Goal: Transaction & Acquisition: Download file/media

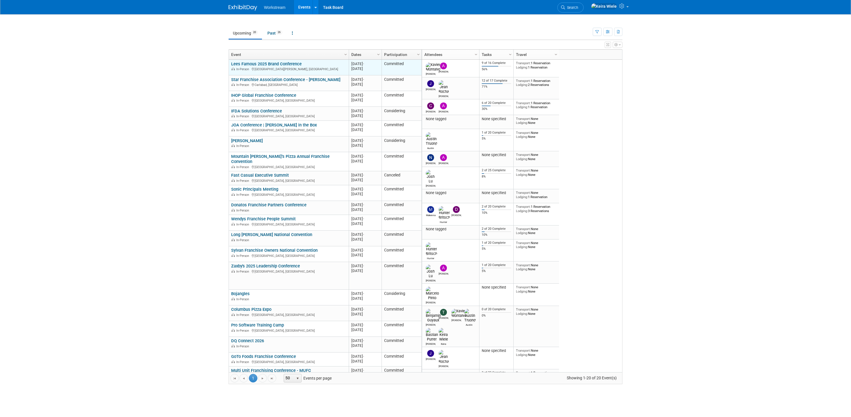
click at [285, 66] on div "In-Person Saint Charles, MO" at bounding box center [288, 68] width 115 height 5
click at [286, 64] on link "Lees Famous 2025 Brand Conference" at bounding box center [266, 63] width 70 height 5
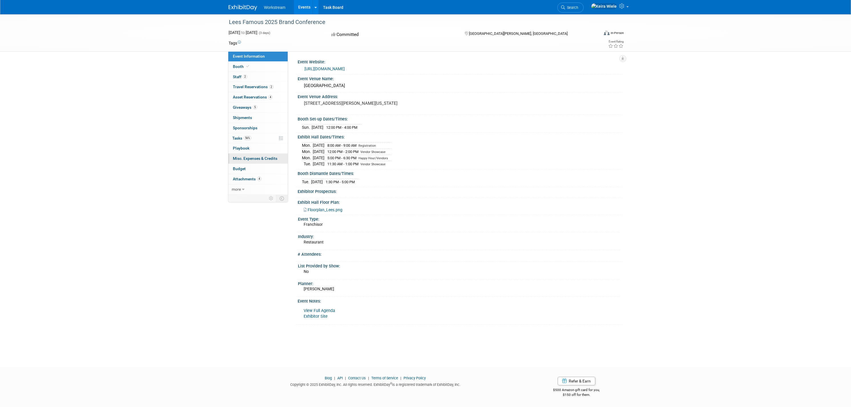
click at [259, 162] on link "0 Misc. Expenses & Credits 0" at bounding box center [257, 158] width 59 height 10
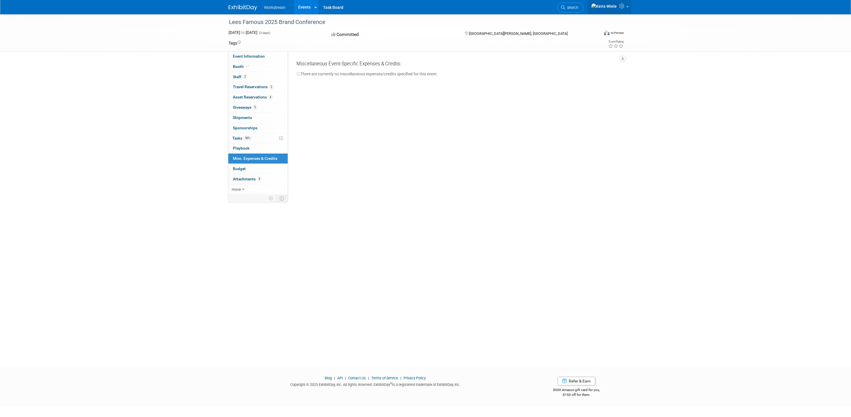
click at [626, 9] on link at bounding box center [609, 7] width 43 height 14
click at [639, 89] on div "Lees Famous 2025 Brand Conference Sep 21, 2025 to Sep 23, 2025 (3 days) Sep 21,…" at bounding box center [425, 185] width 851 height 342
click at [272, 5] on span "Workstream" at bounding box center [274, 7] width 21 height 5
click at [243, 7] on img at bounding box center [243, 8] width 29 height 6
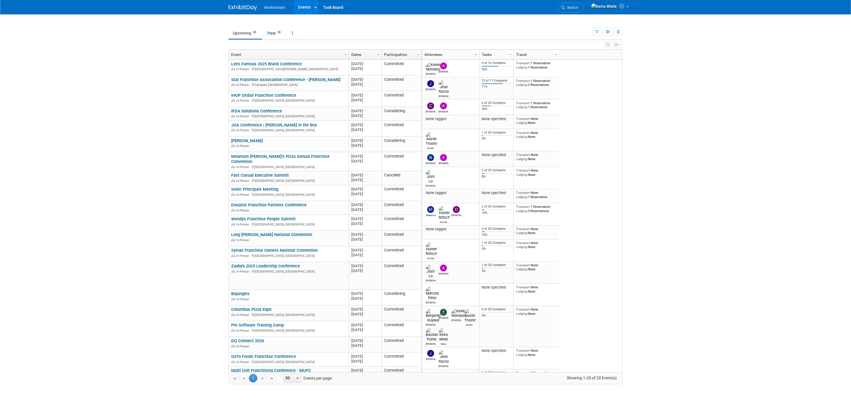
click at [102, 87] on body "Workstream Events Recently Viewed Events: Lees Famous 2025 Brand Conference [GE…" at bounding box center [425, 208] width 851 height 417
click at [589, 59] on div "Column Settings Attendees Column Settings Tasks Column Settings Travel Column S…" at bounding box center [521, 55] width 201 height 10
click at [283, 62] on link "Lees Famous 2025 Brand Conference" at bounding box center [266, 63] width 70 height 5
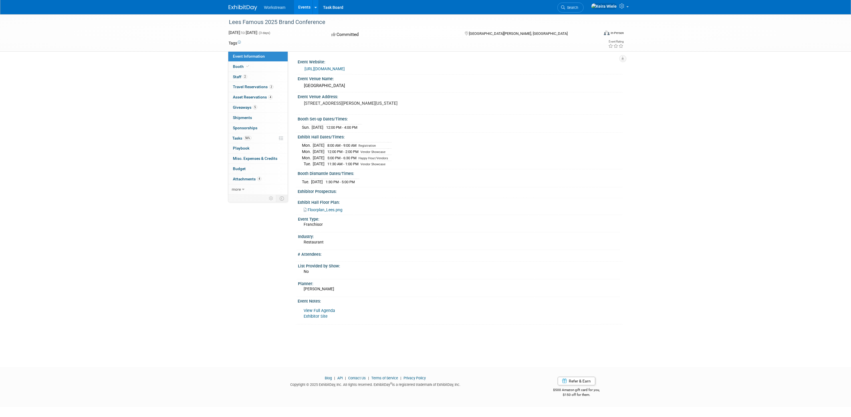
click at [277, 9] on span "Workstream" at bounding box center [274, 7] width 21 height 5
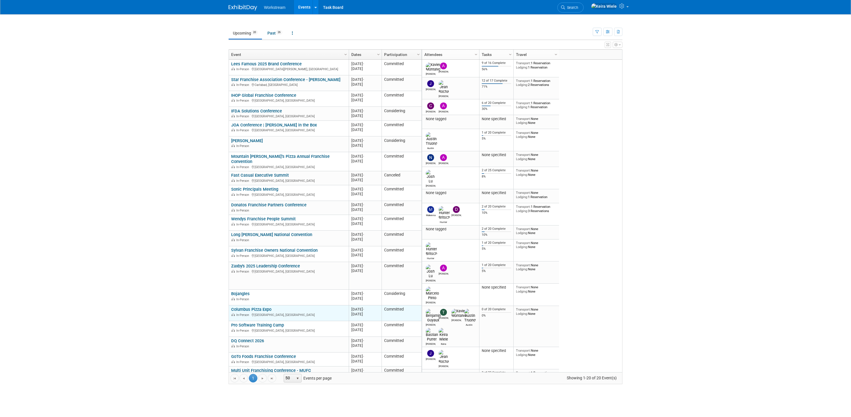
scroll to position [5, 0]
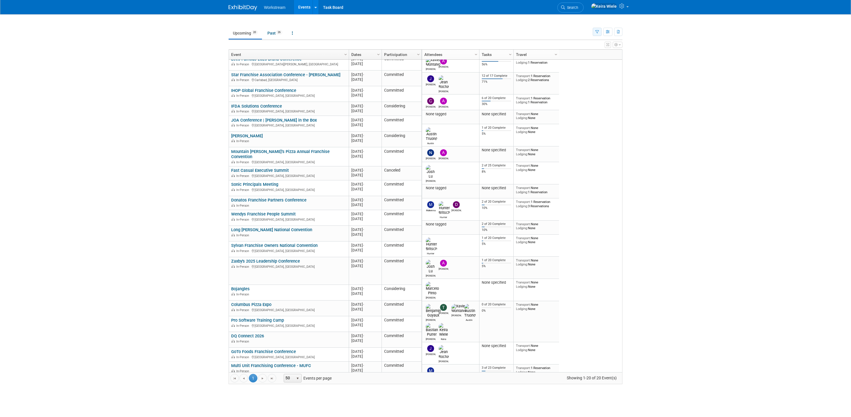
click at [595, 33] on button "button" at bounding box center [597, 32] width 9 height 8
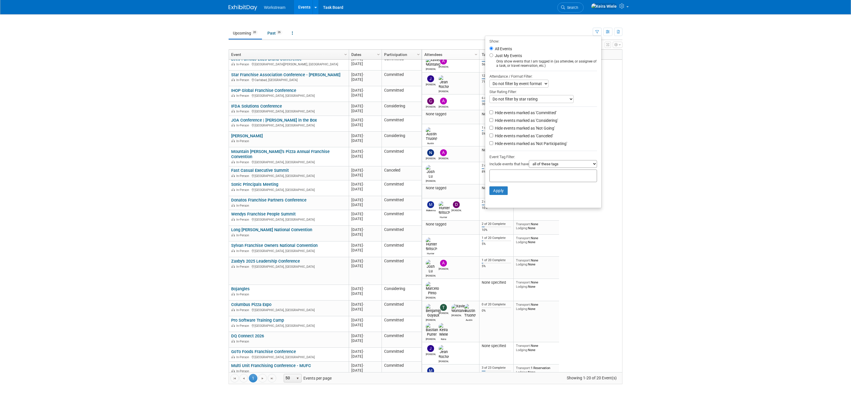
click at [498, 53] on label "Just My Events" at bounding box center [508, 56] width 28 height 6
click at [493, 53] on input "Just My Events" at bounding box center [491, 55] width 4 height 4
radio input "true"
click at [503, 191] on button "Apply" at bounding box center [498, 190] width 18 height 9
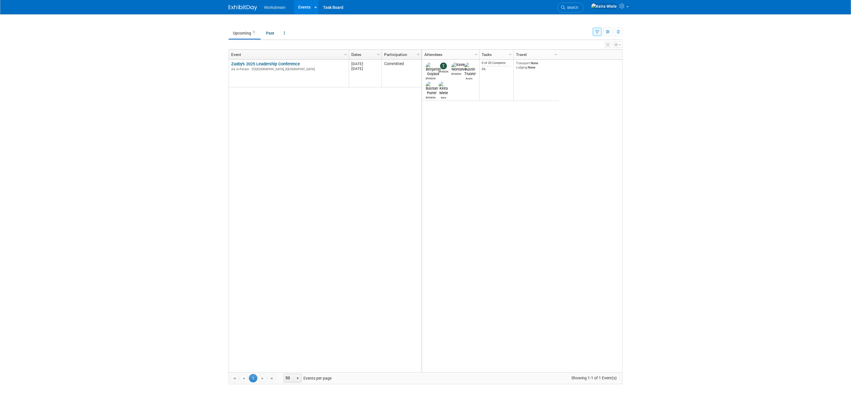
click at [594, 33] on button "button" at bounding box center [597, 32] width 9 height 8
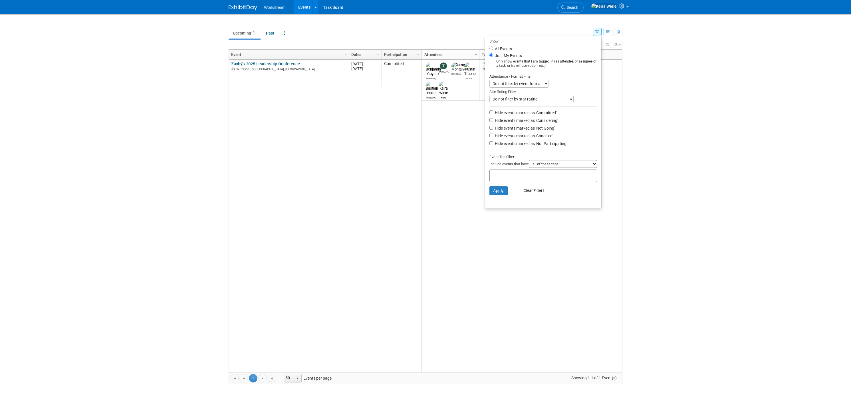
click at [510, 48] on li "All Events" at bounding box center [543, 48] width 116 height 7
click at [500, 50] on label "All Events" at bounding box center [503, 49] width 18 height 4
click at [493, 50] on input "All Events" at bounding box center [491, 49] width 4 height 4
radio input "true"
click at [502, 193] on button "Apply" at bounding box center [498, 190] width 18 height 9
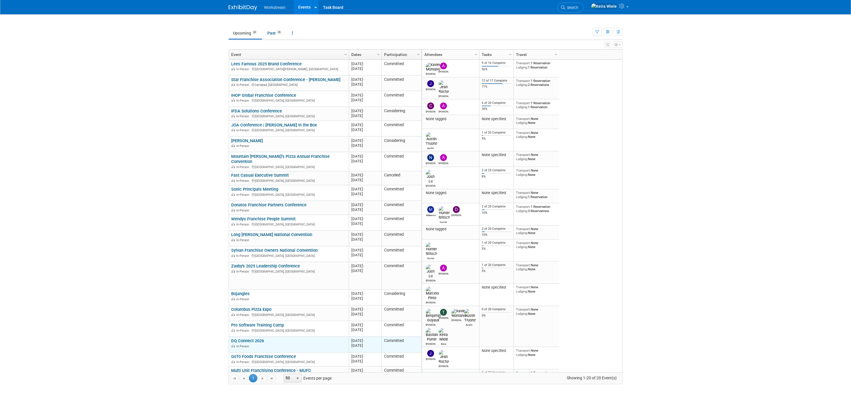
scroll to position [5, 0]
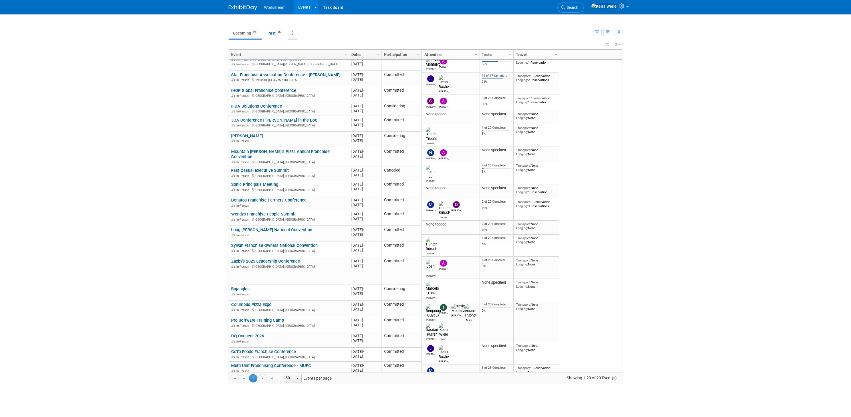
click at [296, 34] on link at bounding box center [293, 33] width 10 height 11
click at [297, 29] on link at bounding box center [293, 33] width 10 height 11
click at [316, 57] on link "Grouped Annually Events grouped by year" at bounding box center [310, 58] width 45 height 13
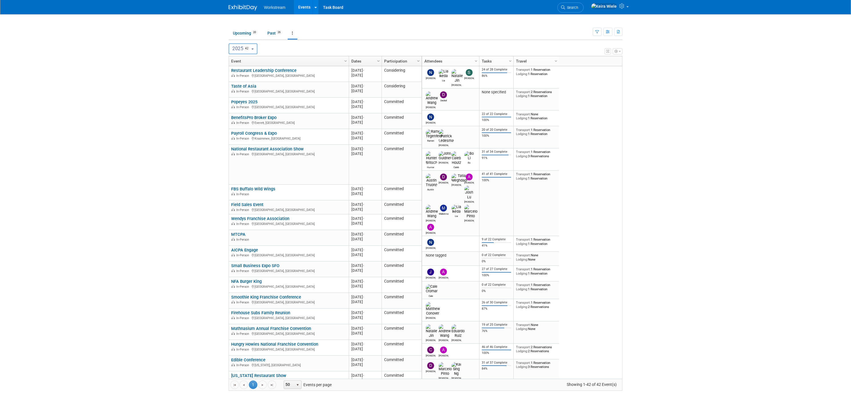
click at [250, 49] on span "42" at bounding box center [246, 48] width 7 height 5
click at [245, 87] on label "2026 3" at bounding box center [244, 85] width 24 height 9
click at [233, 87] on input "2026 3" at bounding box center [232, 86] width 4 height 4
select select "2026"
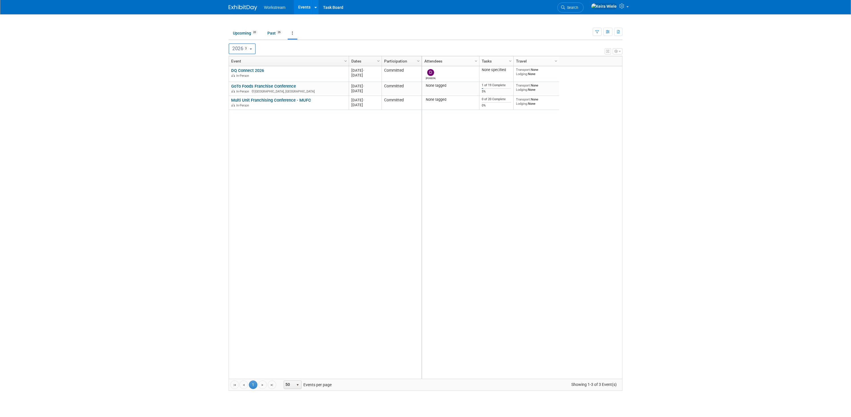
click at [254, 126] on div "DQ Connect 2026 DQ Connect 2026 In-Person 20260107 [DATE] - [DATE] Committed Go…" at bounding box center [325, 222] width 193 height 312
click at [243, 46] on span "2026 3" at bounding box center [240, 49] width 16 height 6
click at [243, 72] on label "2025 42" at bounding box center [244, 73] width 24 height 9
click at [233, 72] on input "2025 42" at bounding box center [232, 74] width 4 height 4
select select "2025"
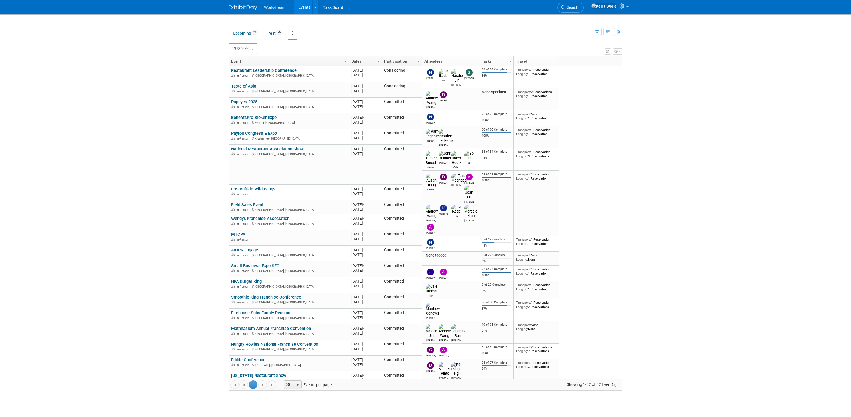
click at [253, 48] on button "2025 42" at bounding box center [243, 48] width 29 height 11
click at [297, 30] on link at bounding box center [293, 33] width 10 height 11
click at [273, 32] on link "Past 26" at bounding box center [274, 33] width 23 height 11
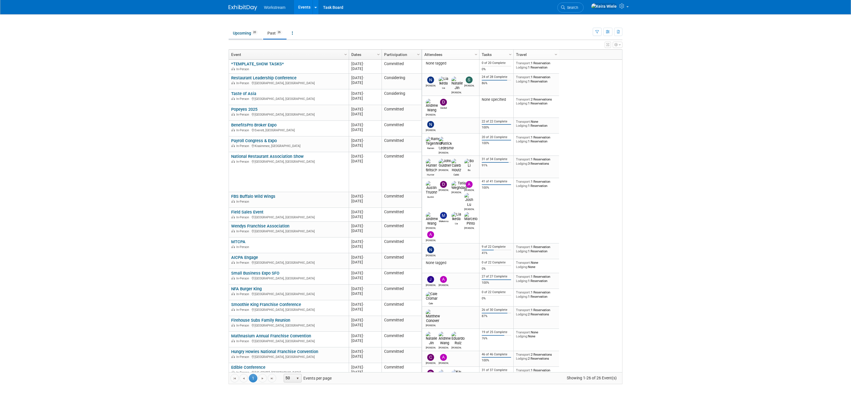
click at [244, 31] on link "Upcoming 20" at bounding box center [245, 33] width 33 height 11
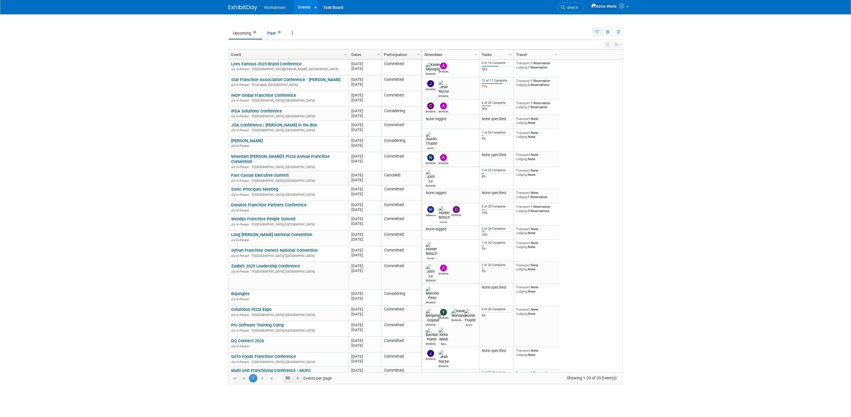
click at [599, 31] on button "button" at bounding box center [597, 32] width 9 height 8
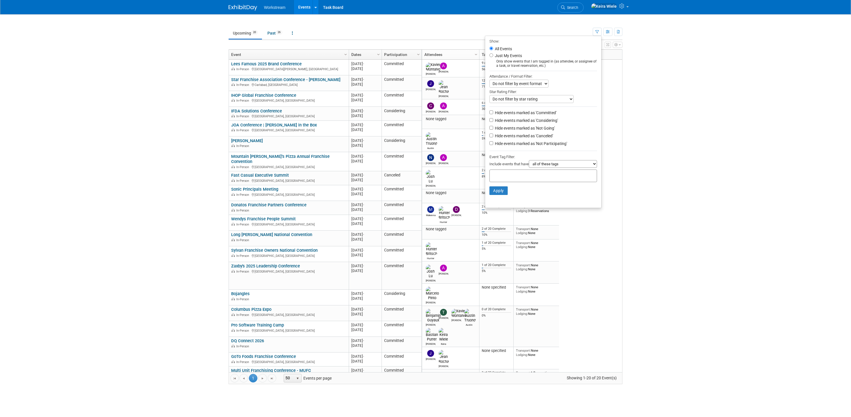
click at [655, 103] on body "Workstream Events Recently Viewed Events: Lees Famous 2025 Brand Conference [GE…" at bounding box center [425, 208] width 851 height 417
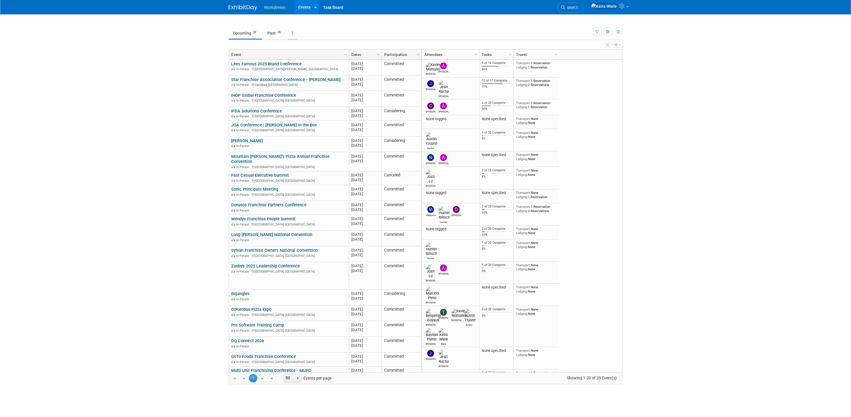
click at [294, 30] on link at bounding box center [293, 33] width 10 height 11
click at [301, 42] on link "All Events 46 Past and Upcoming" at bounding box center [310, 46] width 45 height 13
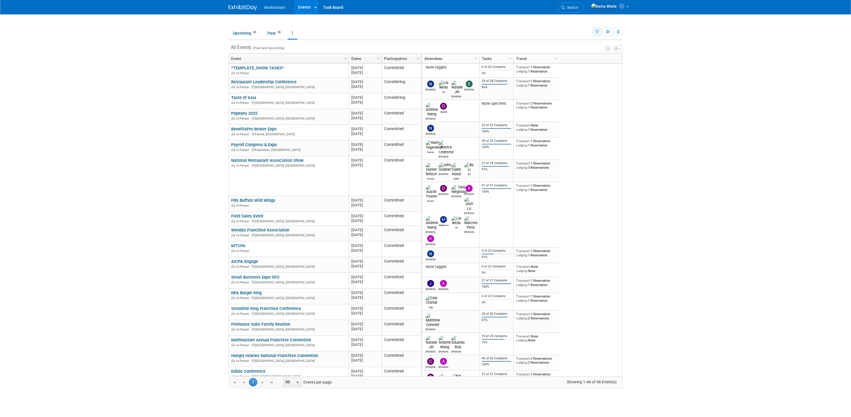
click at [595, 33] on button "button" at bounding box center [597, 32] width 9 height 8
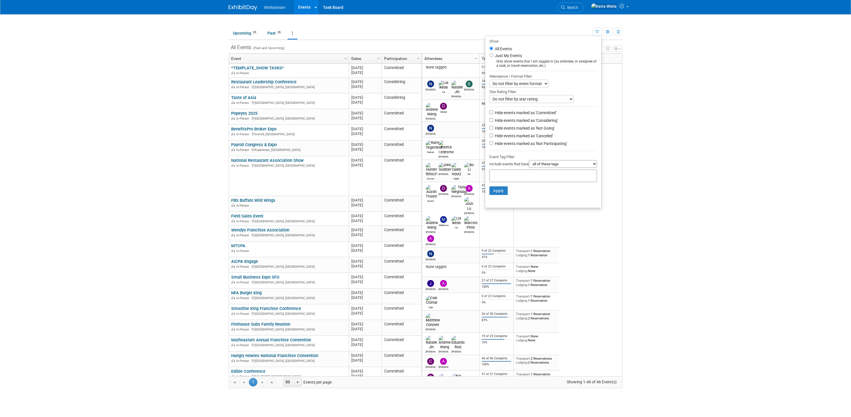
click at [629, 56] on body "Workstream Events Recently Viewed Events: Lees Famous 2025 Brand Conference Sai…" at bounding box center [425, 208] width 851 height 417
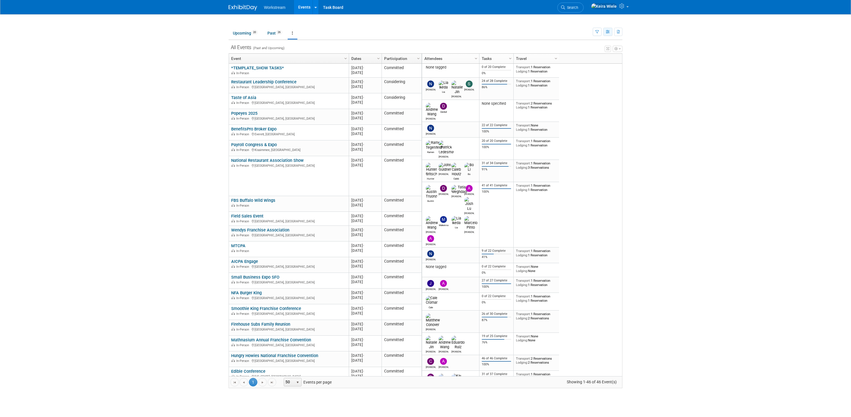
click at [611, 34] on button "button" at bounding box center [607, 32] width 9 height 8
click at [618, 48] on icon "button" at bounding box center [619, 48] width 2 height 3
click at [658, 51] on body "Workstream Events Recently Viewed Events: Lees Famous 2025 Brand Conference Sai…" at bounding box center [425, 208] width 851 height 417
click at [245, 34] on link "Upcoming 20" at bounding box center [245, 33] width 33 height 11
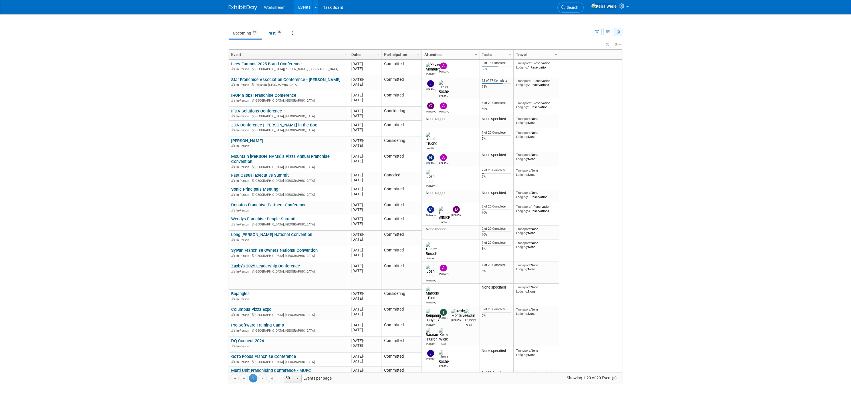
click at [620, 35] on button "button" at bounding box center [618, 32] width 8 height 8
click at [594, 58] on link "Export All (46 Events)" at bounding box center [587, 59] width 62 height 8
click at [360, 275] on td "20251016 Oct 16, 2025 - Oct 19, 2025" at bounding box center [365, 276] width 33 height 28
click at [296, 263] on link "Zaxby's 2025 Leadership Conference" at bounding box center [265, 265] width 69 height 5
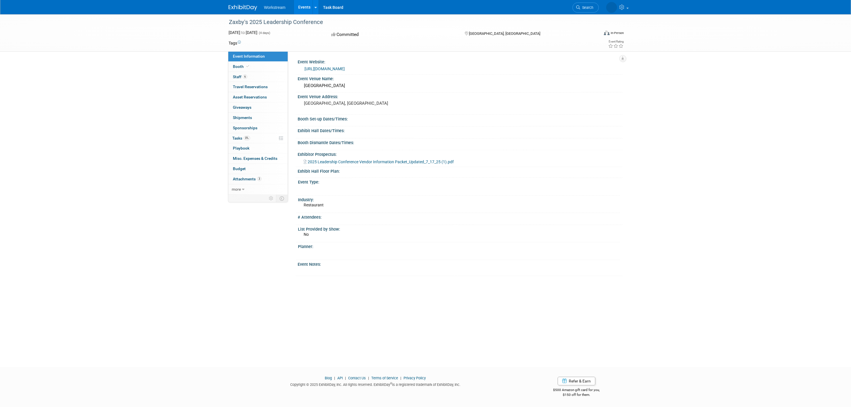
click at [362, 163] on span "2025 Leadership Conference Vendor Information Packet_Updated_7_17_25 (1).pdf" at bounding box center [381, 161] width 146 height 5
